Goal: Check status

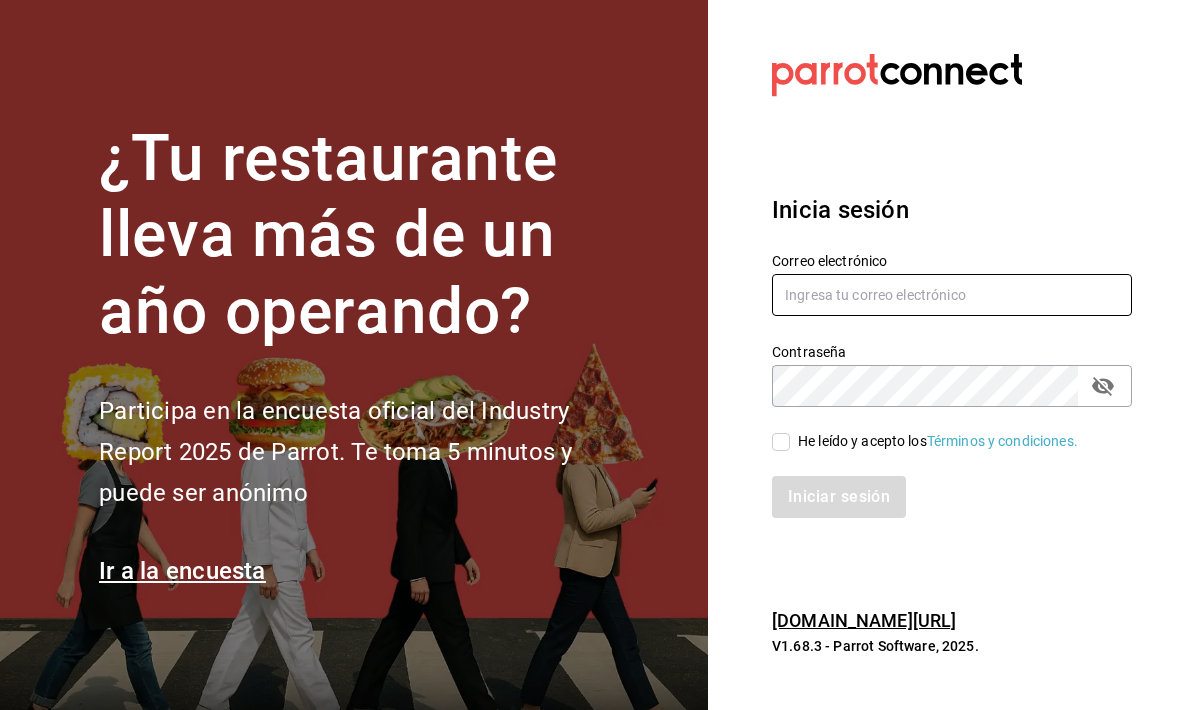
click at [888, 316] on input "text" at bounding box center [952, 295] width 360 height 42
type input "circunvalacion.sushiexpress@gmail.com"
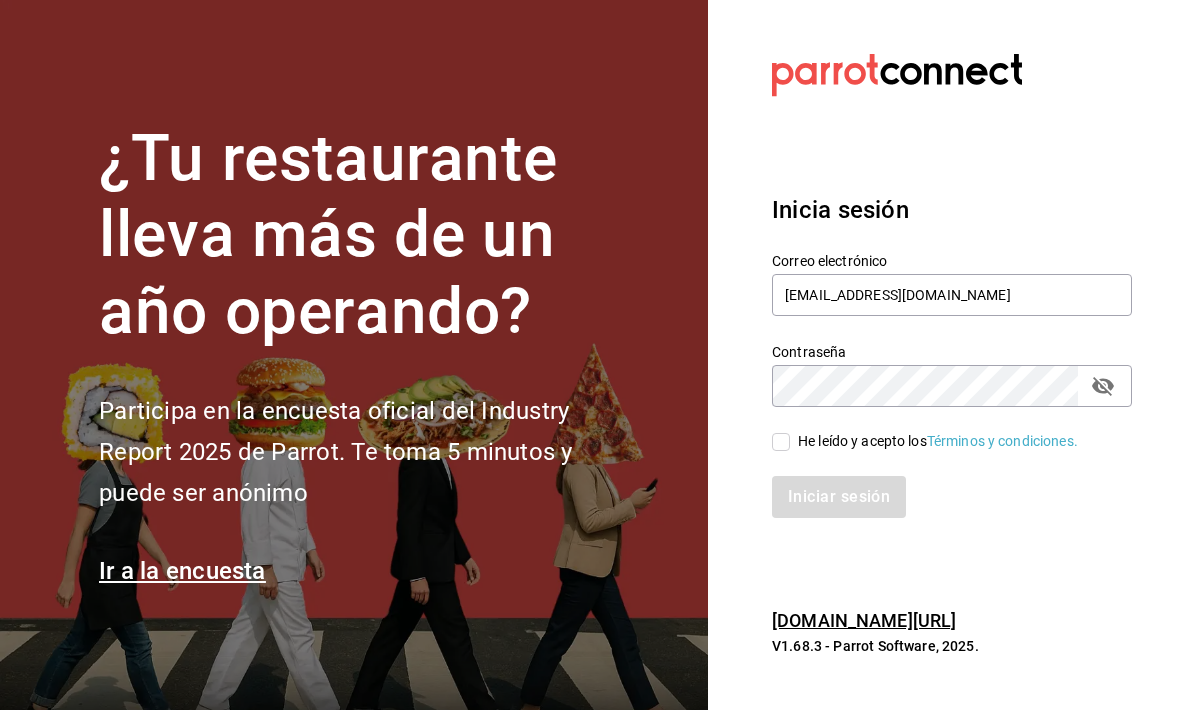
click at [778, 451] on input "He leído y acepto los Términos y condiciones." at bounding box center [781, 442] width 18 height 18
checkbox input "true"
click at [816, 518] on button "Iniciar sesión" at bounding box center [840, 497] width 136 height 42
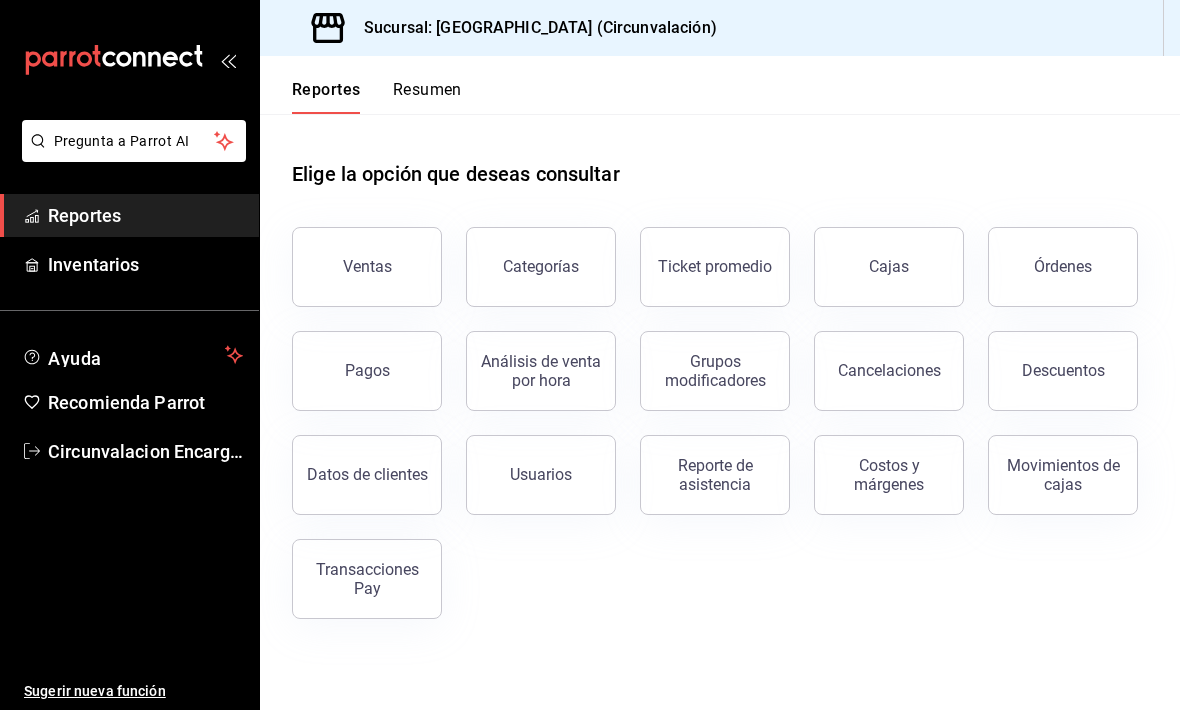
click at [1088, 465] on div "Movimientos de cajas" at bounding box center [1063, 475] width 124 height 38
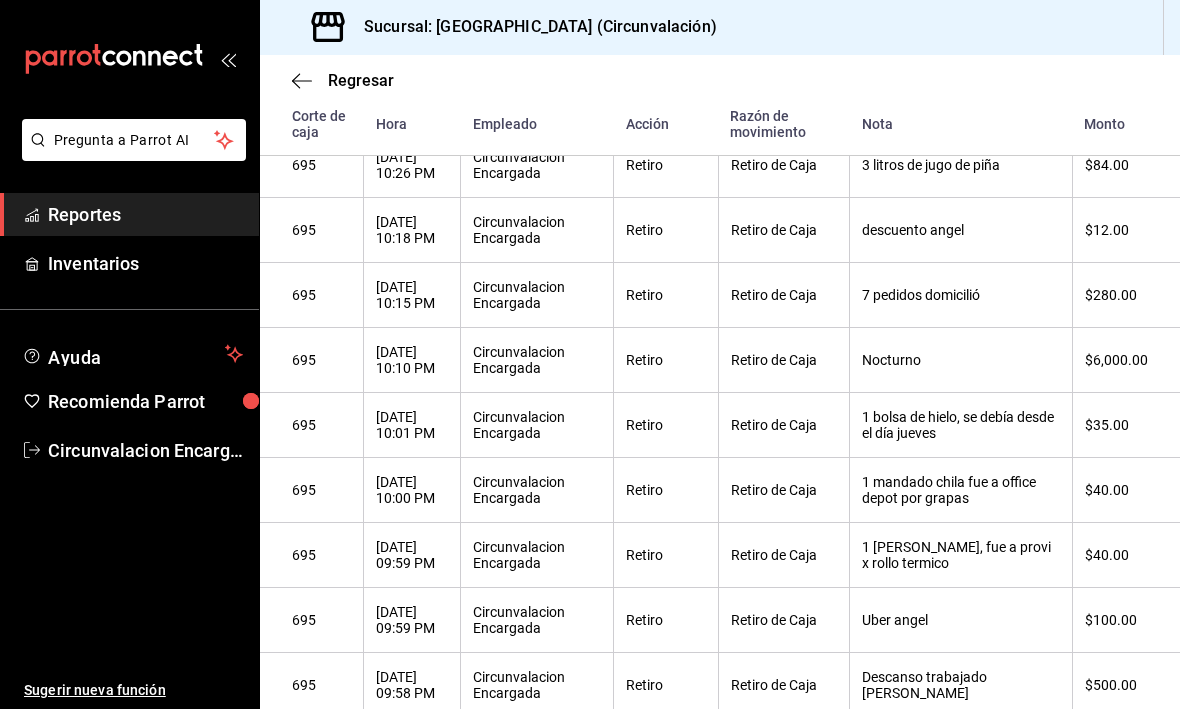
scroll to position [350, 0]
